Goal: Transaction & Acquisition: Purchase product/service

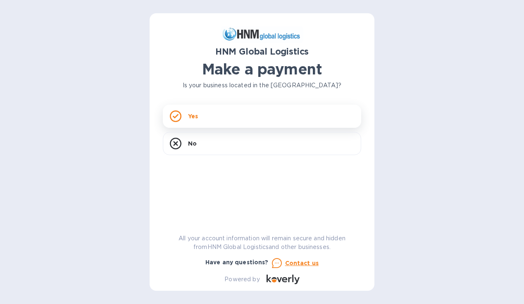
click at [232, 117] on div "Yes" at bounding box center [262, 115] width 198 height 23
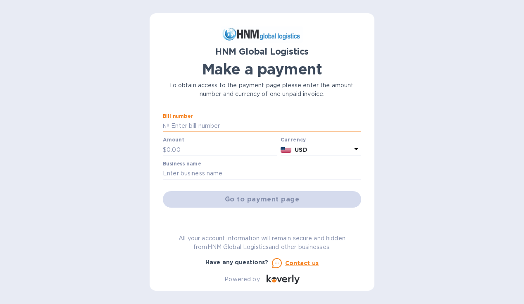
click at [212, 124] on input "text" at bounding box center [265, 126] width 192 height 12
type input "sorl100054579"
click at [202, 148] on input "text" at bounding box center [221, 149] width 111 height 12
type input "2,500"
click at [196, 176] on input "text" at bounding box center [262, 173] width 198 height 12
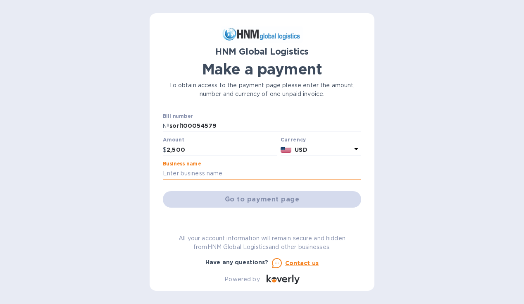
type input "Tennis Social"
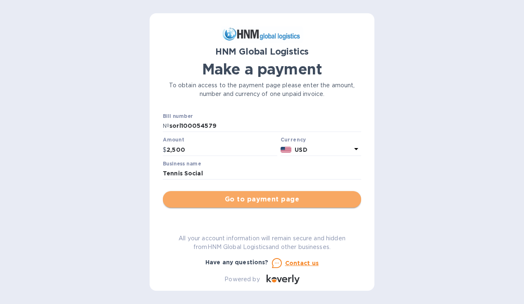
click at [269, 203] on span "Go to payment page" at bounding box center [261, 199] width 185 height 10
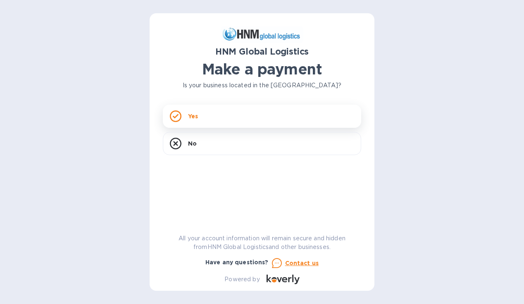
click at [303, 115] on div "Yes" at bounding box center [262, 115] width 198 height 23
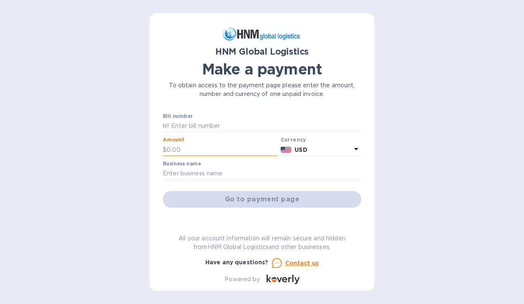
click at [189, 149] on input "text" at bounding box center [221, 149] width 111 height 12
click at [199, 127] on input "text" at bounding box center [265, 126] width 192 height 12
